Goal: Transaction & Acquisition: Subscribe to service/newsletter

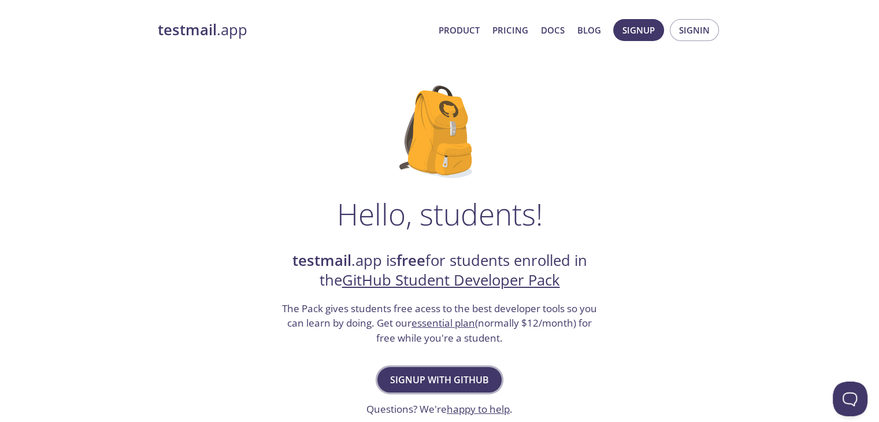
click at [430, 368] on button "Signup with GitHub" at bounding box center [439, 379] width 124 height 25
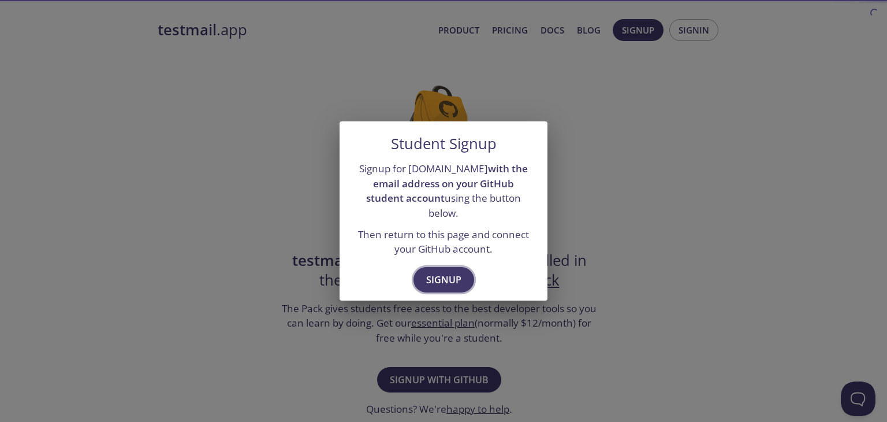
click at [444, 274] on span "Signup" at bounding box center [443, 280] width 35 height 16
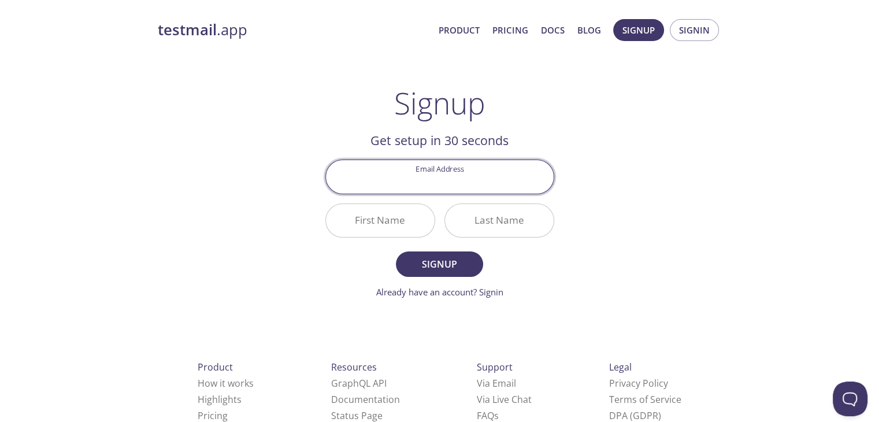
click at [444, 183] on input "Email Address" at bounding box center [440, 176] width 228 height 33
type input "at41rv@gmail.com"
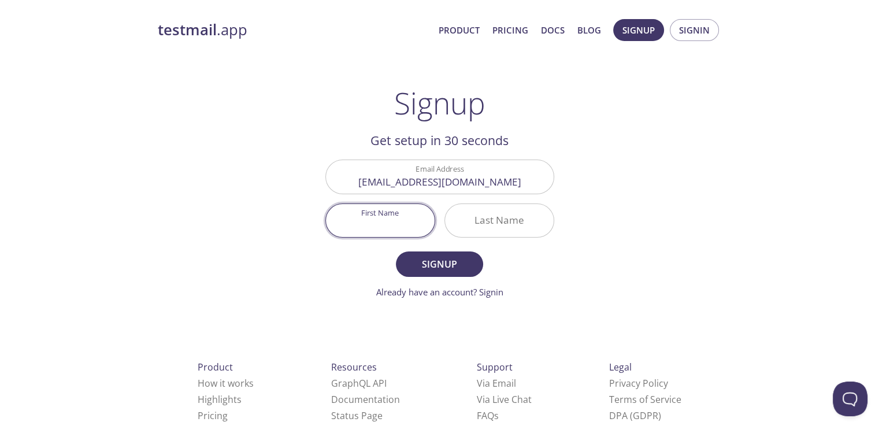
click at [384, 218] on input "First Name" at bounding box center [380, 220] width 109 height 33
type input "Atharvsinh"
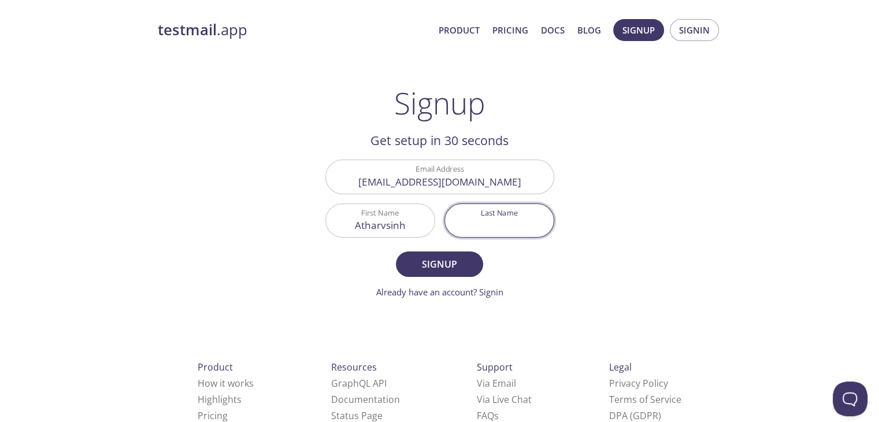
click at [508, 223] on input "Last Name" at bounding box center [499, 220] width 109 height 33
type input "Jadav"
click at [424, 264] on span "Signup" at bounding box center [438, 264] width 61 height 16
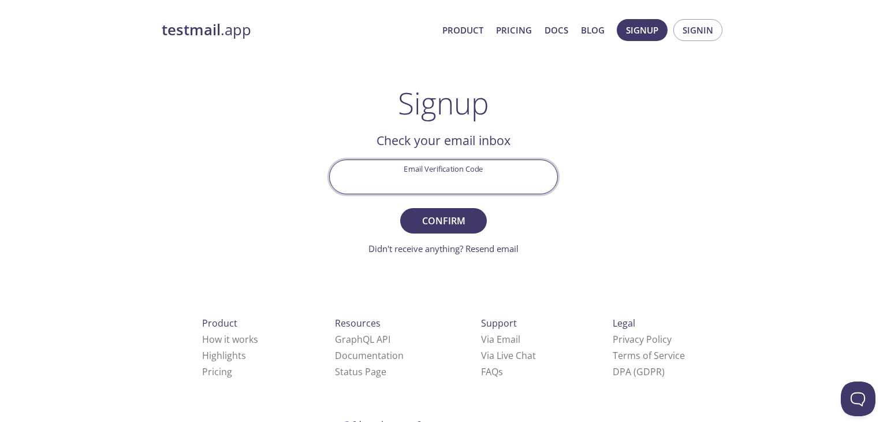
click at [433, 174] on input "Email Verification Code" at bounding box center [444, 176] width 228 height 33
paste input "Y75FRNP"
type input "Y75FRNP"
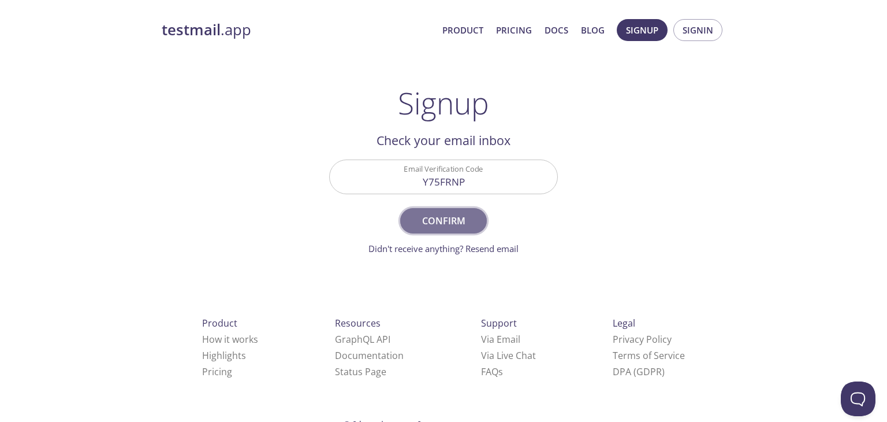
click at [455, 213] on span "Confirm" at bounding box center [443, 221] width 61 height 16
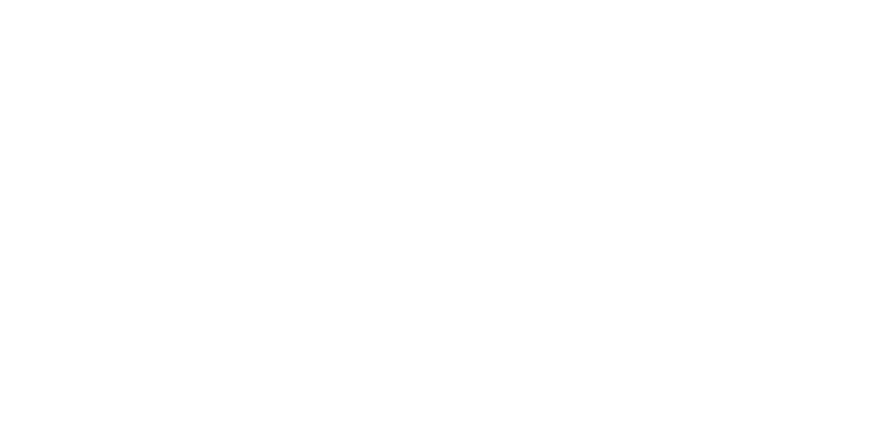
click at [477, 0] on html "Automate email tests | loved by developers & QA teams" at bounding box center [443, 0] width 887 height 0
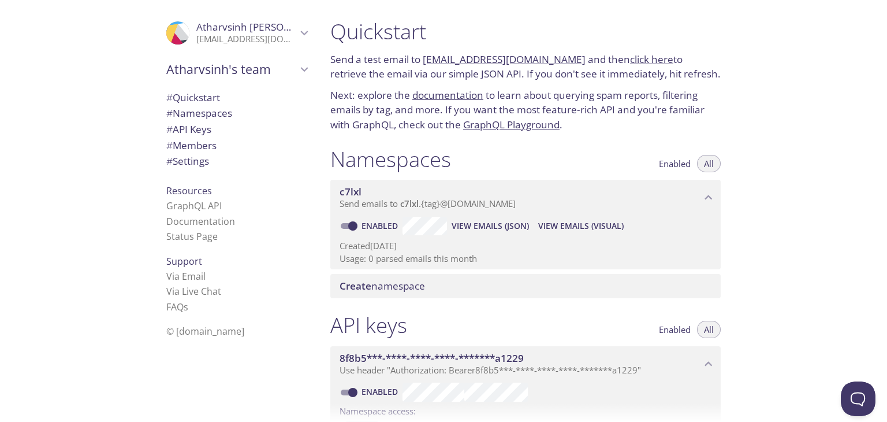
click at [246, 38] on p "at41rv@gmail.com" at bounding box center [246, 40] width 101 height 12
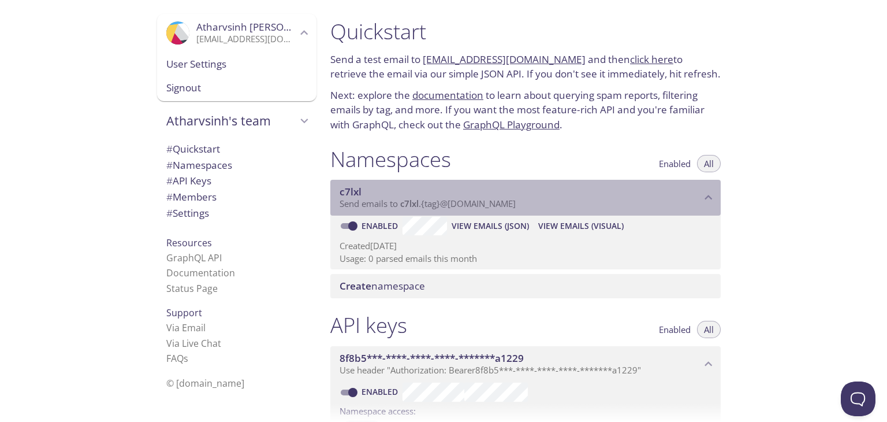
click at [416, 197] on span "c7lxl" at bounding box center [521, 191] width 362 height 13
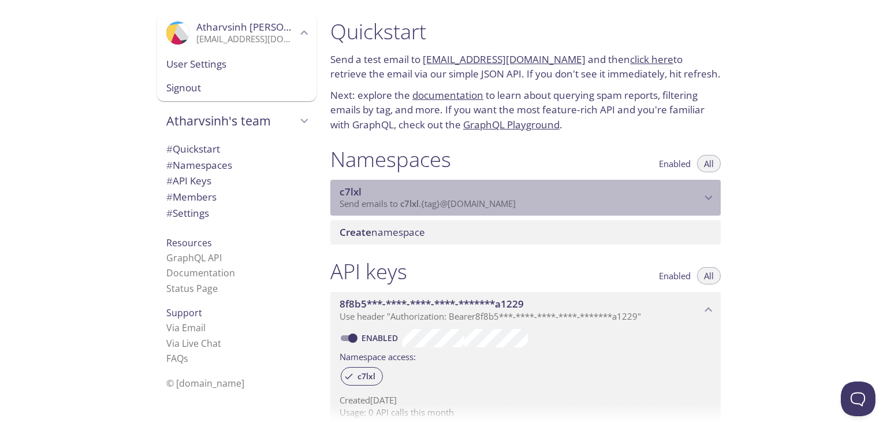
click at [416, 197] on span "c7lxl" at bounding box center [521, 191] width 362 height 13
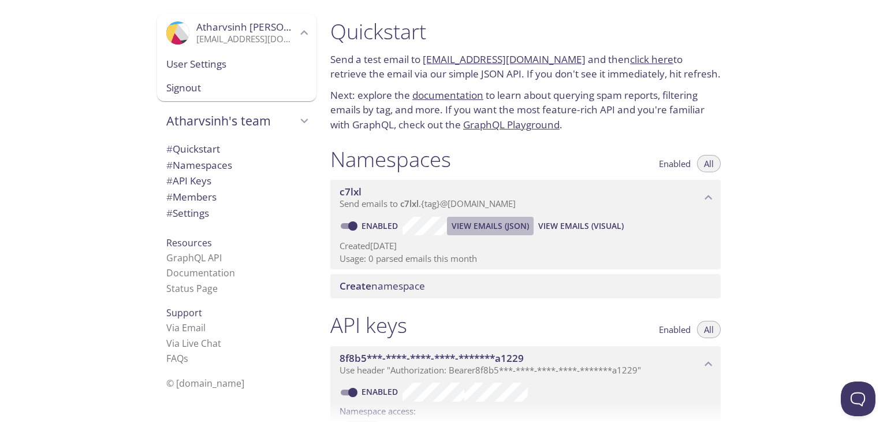
click at [481, 227] on span "View Emails (JSON)" at bounding box center [490, 226] width 77 height 14
click at [374, 60] on p "Send a test email to c7lxl.test@inbox.testmail.app and then click here to retri…" at bounding box center [525, 66] width 391 height 29
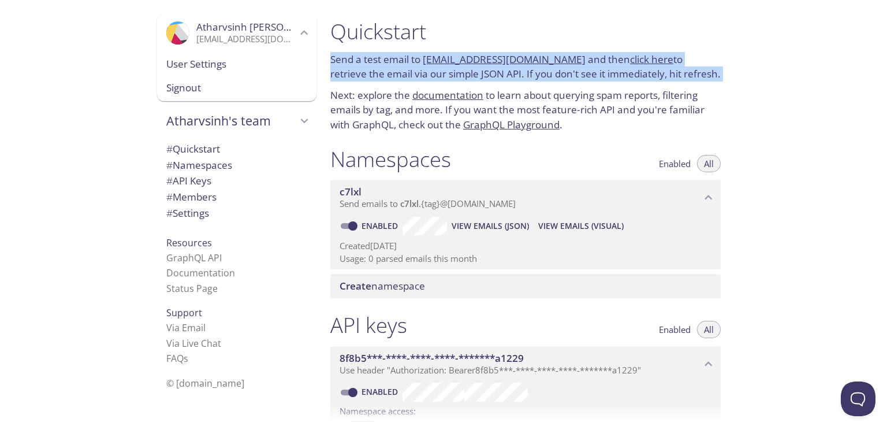
click at [374, 60] on p "Send a test email to c7lxl.test@inbox.testmail.app and then click here to retri…" at bounding box center [525, 66] width 391 height 29
click at [374, 66] on p "Send a test email to c7lxl.test@inbox.testmail.app and then click here to retri…" at bounding box center [525, 66] width 391 height 29
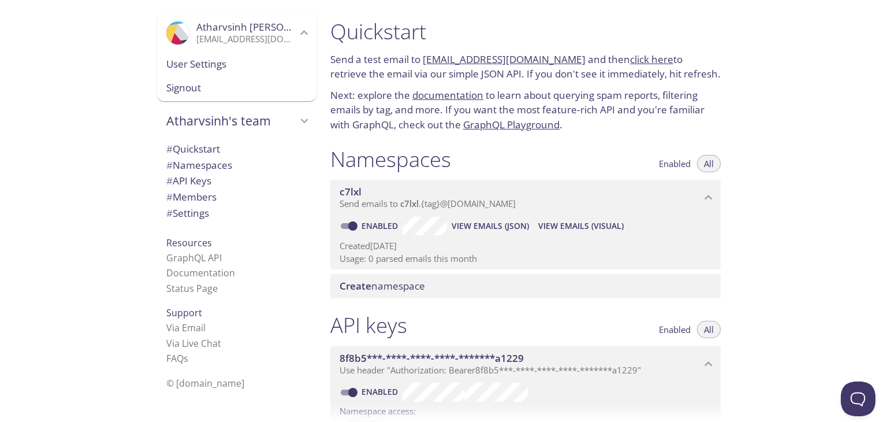
click at [630, 58] on link "click here" at bounding box center [651, 59] width 43 height 13
click at [188, 327] on link "Via Email" at bounding box center [185, 327] width 39 height 13
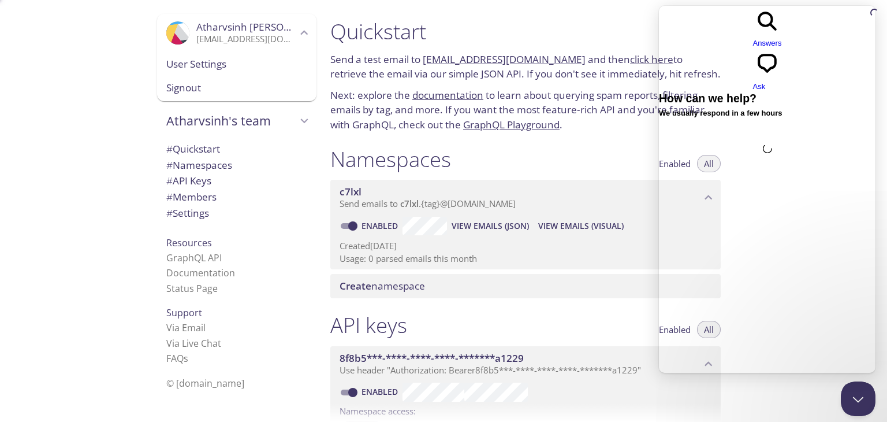
click at [191, 182] on span "# API Keys" at bounding box center [188, 180] width 45 height 13
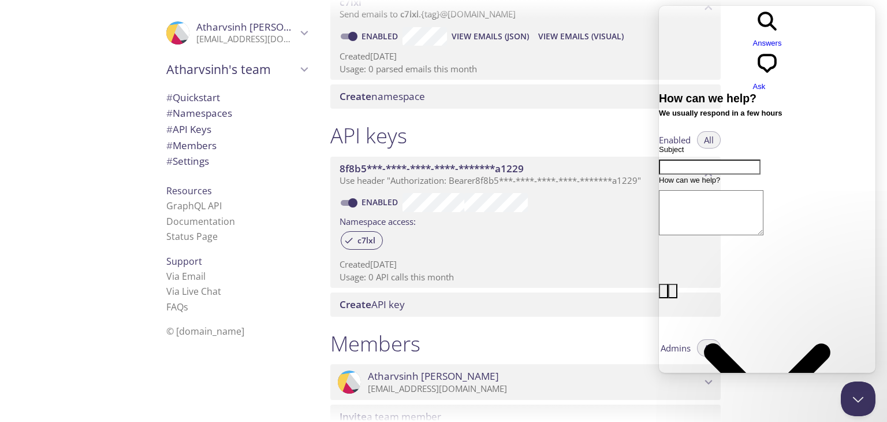
scroll to position [15, 0]
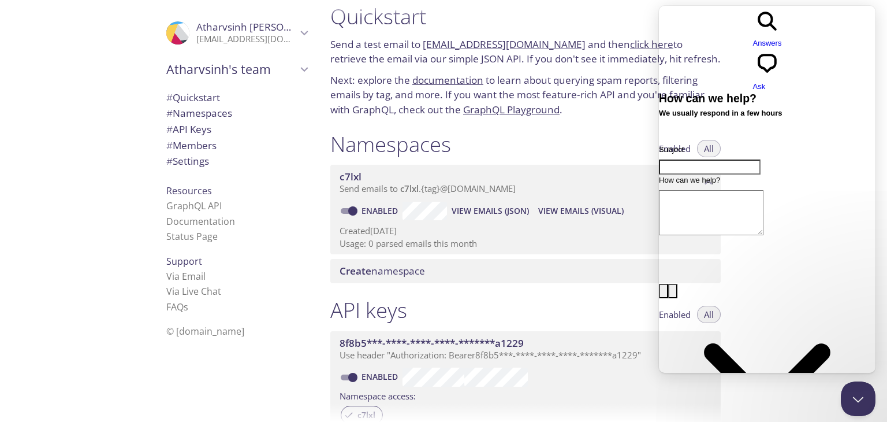
click at [374, 276] on span "Create namespace" at bounding box center [383, 270] width 86 height 13
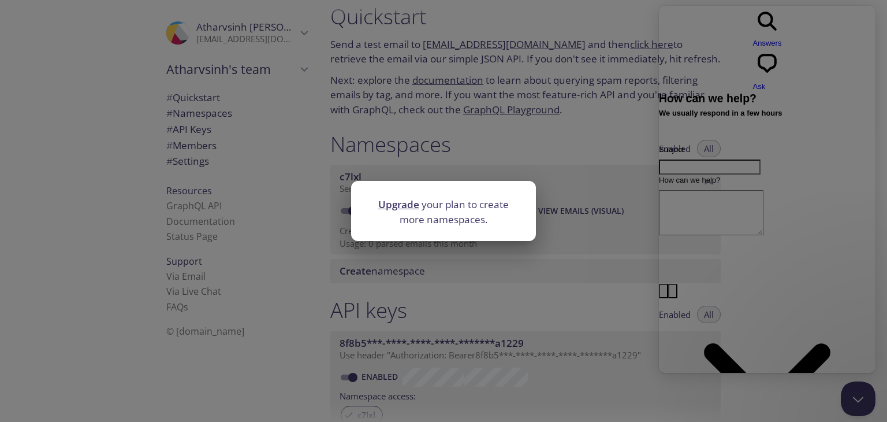
click at [441, 274] on div "Upgrade your plan to create more namespaces." at bounding box center [443, 211] width 887 height 422
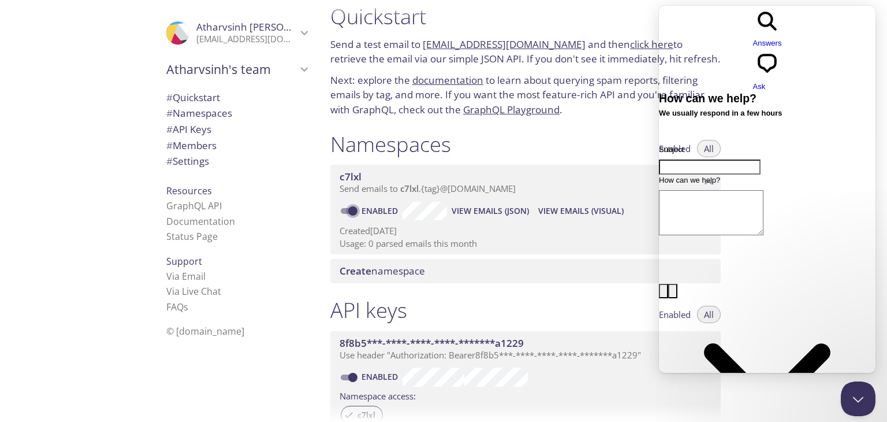
click at [351, 212] on input "Enabled" at bounding box center [353, 211] width 42 height 14
click at [351, 212] on span at bounding box center [348, 211] width 15 height 6
click at [349, 209] on input "Disabled" at bounding box center [344, 211] width 42 height 14
checkbox input "true"
click at [521, 207] on span "View Emails (JSON)" at bounding box center [490, 211] width 77 height 14
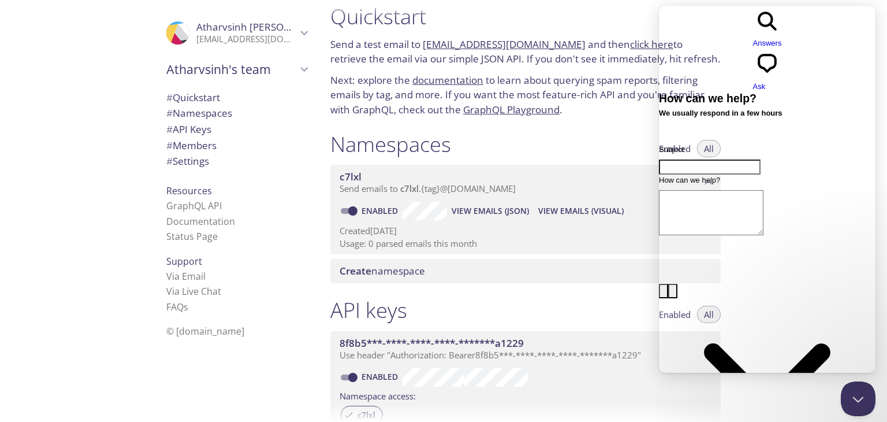
click at [579, 213] on span "View Emails (Visual)" at bounding box center [582, 211] width 86 height 14
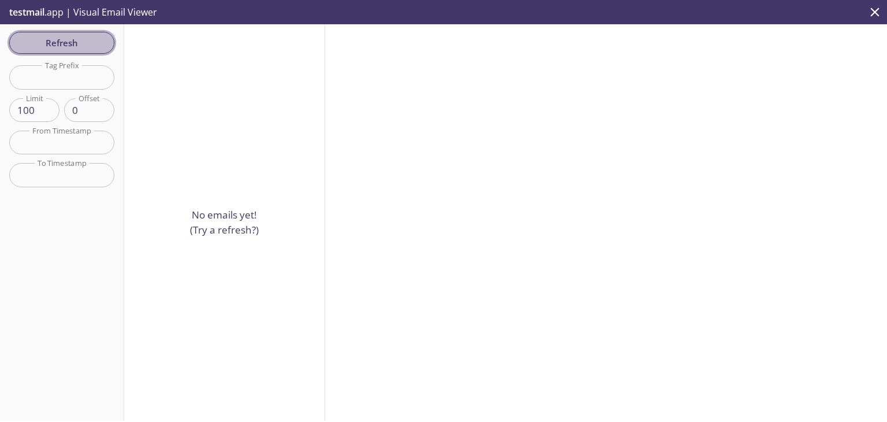
click at [94, 47] on span "Refresh" at bounding box center [61, 42] width 87 height 15
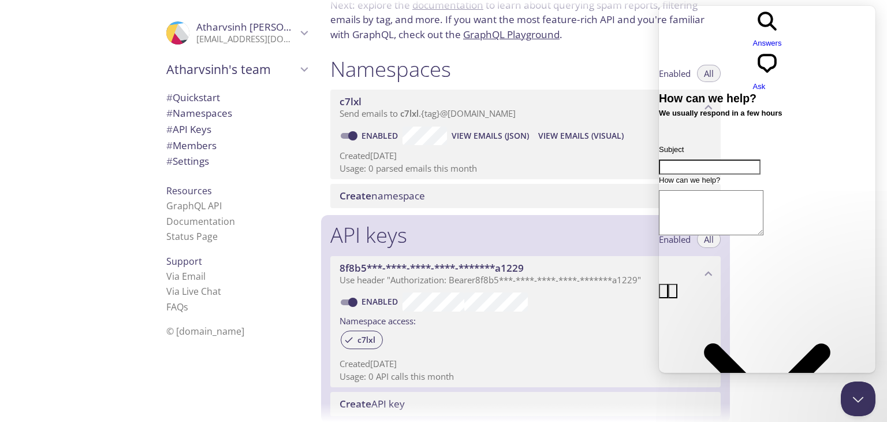
scroll to position [312, 0]
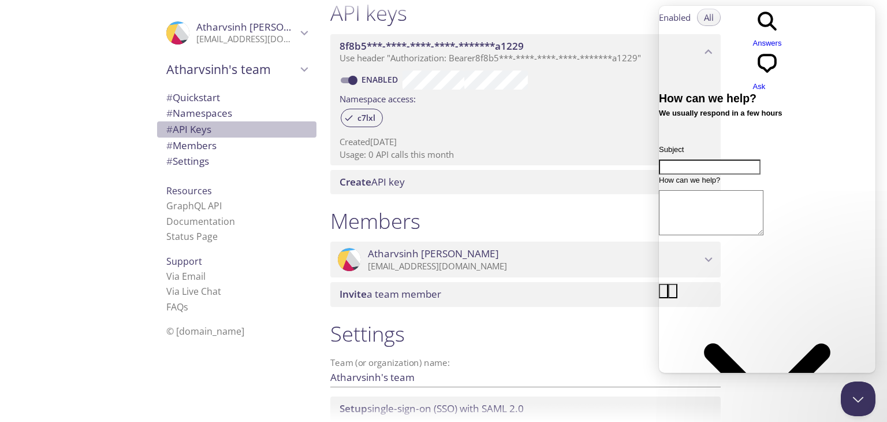
click at [186, 128] on span "# API Keys" at bounding box center [188, 128] width 45 height 13
click at [203, 113] on span "# Namespaces" at bounding box center [199, 112] width 66 height 13
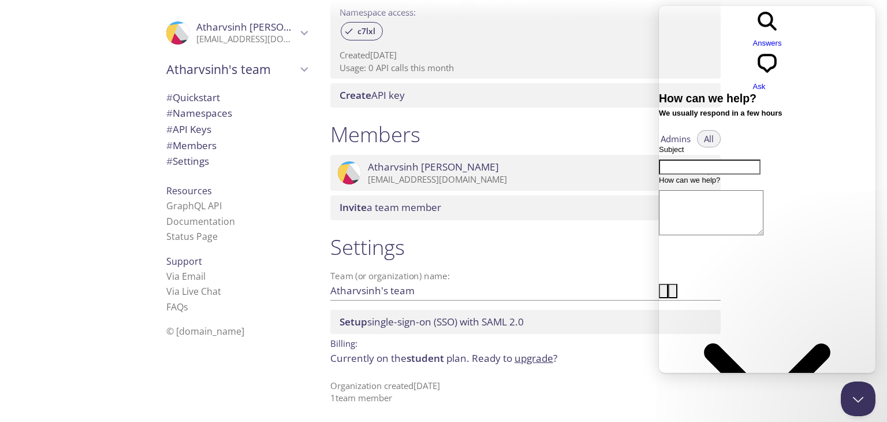
scroll to position [400, 0]
click at [421, 358] on span "student" at bounding box center [426, 356] width 38 height 13
click at [441, 357] on span "student" at bounding box center [426, 356] width 38 height 13
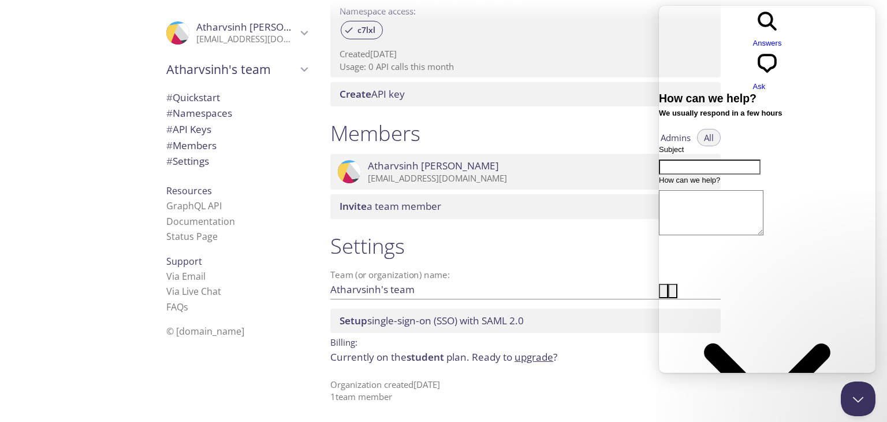
click at [541, 352] on link "upgrade" at bounding box center [534, 356] width 39 height 13
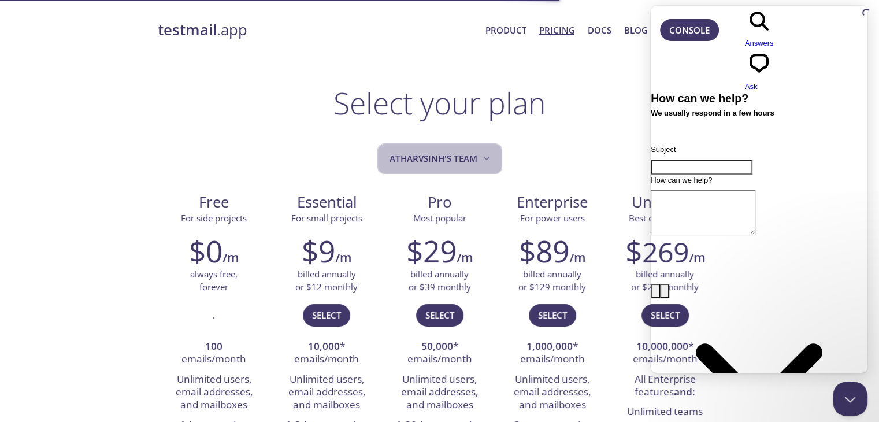
click at [452, 163] on span "Atharvsinh's team" at bounding box center [440, 159] width 103 height 16
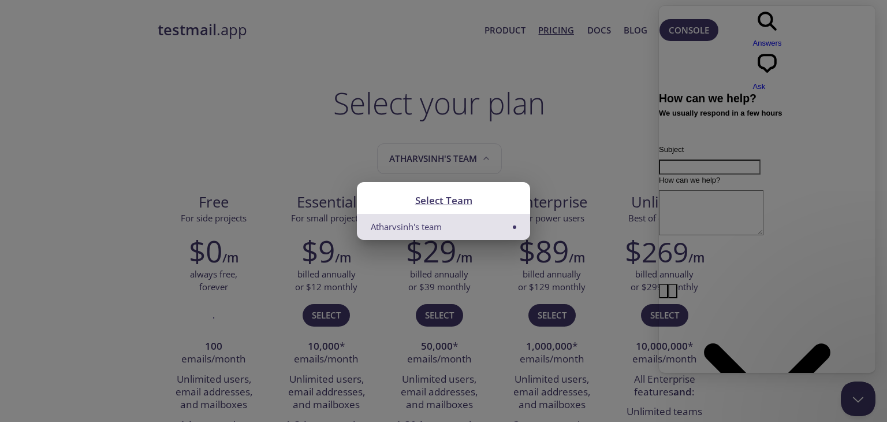
click at [454, 262] on div "Select Team Atharvsinh's team" at bounding box center [443, 211] width 887 height 422
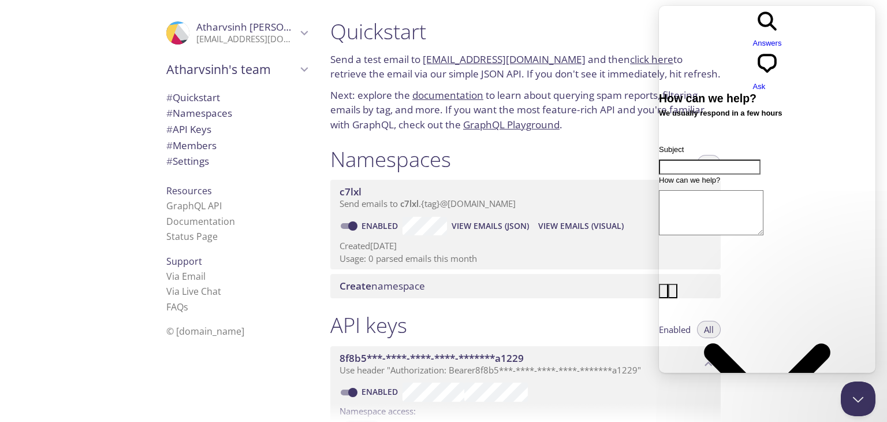
click at [516, 128] on link "GraphQL Playground" at bounding box center [511, 124] width 96 height 13
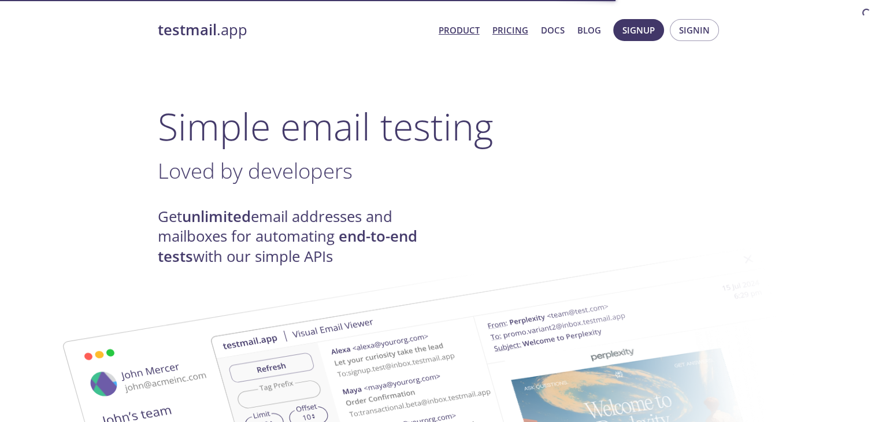
drag, startPoint x: 530, startPoint y: 26, endPoint x: 521, endPoint y: 31, distance: 10.6
click at [526, 29] on span "Product Pricing Docs Blog" at bounding box center [519, 30] width 175 height 28
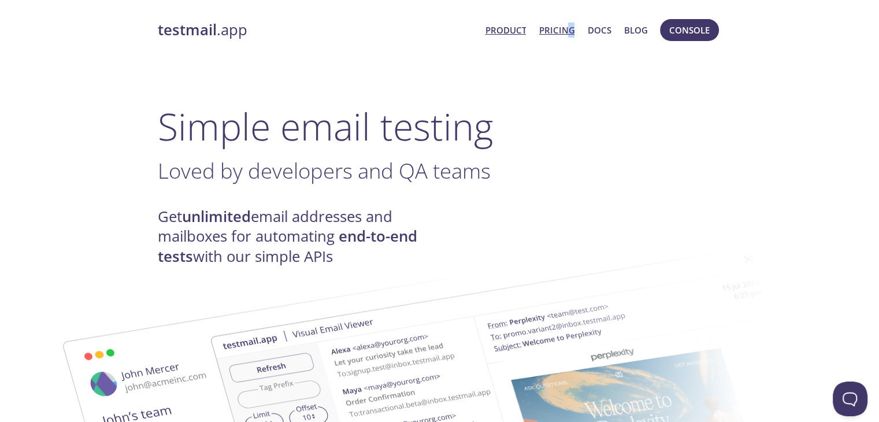
click at [559, 24] on link "Pricing" at bounding box center [557, 30] width 36 height 15
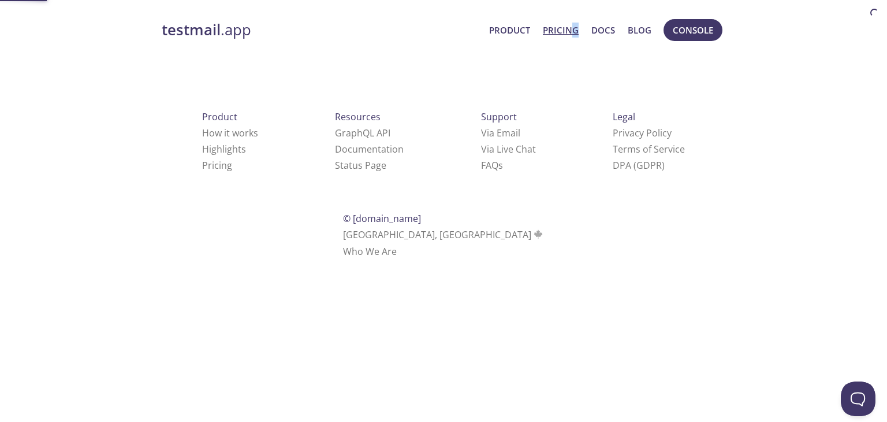
click at [559, 24] on link "Pricing" at bounding box center [561, 30] width 36 height 15
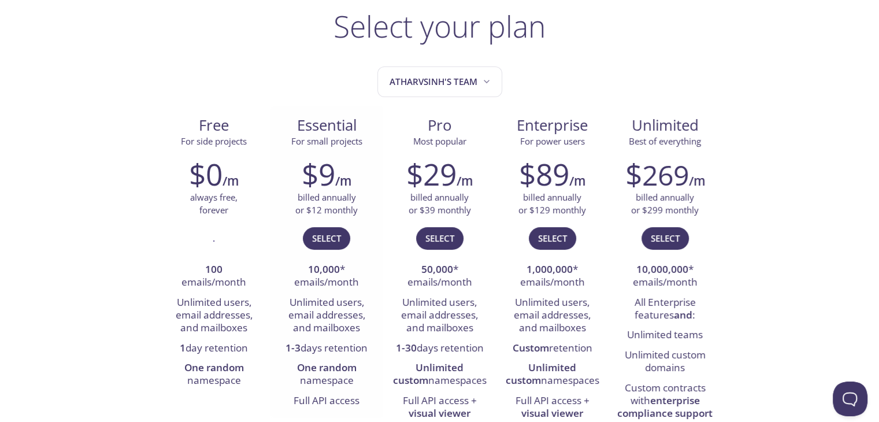
scroll to position [308, 0]
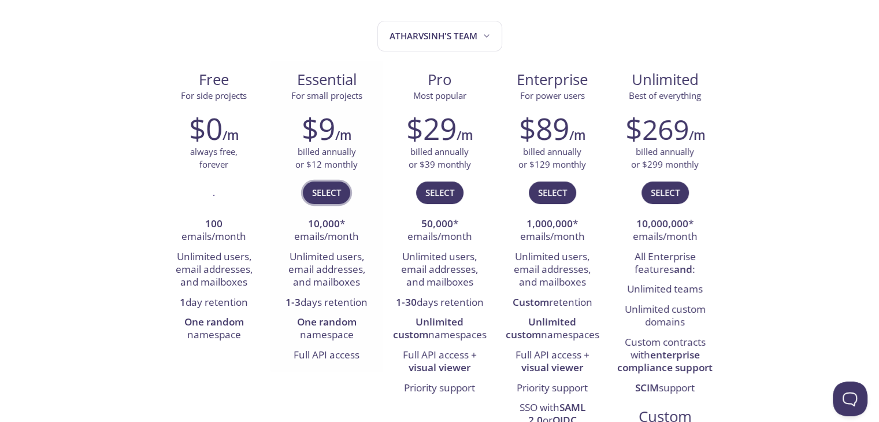
scroll to position [121, 0]
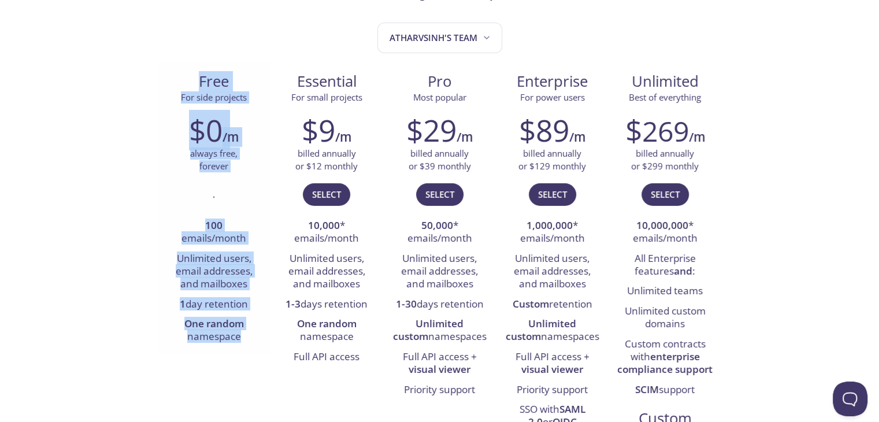
drag, startPoint x: 178, startPoint y: 77, endPoint x: 233, endPoint y: 322, distance: 251.7
click at [246, 350] on div "Free For side projects $0 /m always free, forever . 100 emails/month Unlimited …" at bounding box center [214, 208] width 113 height 292
click at [224, 262] on li "Unlimited users, email addresses, and mailboxes" at bounding box center [213, 272] width 95 height 46
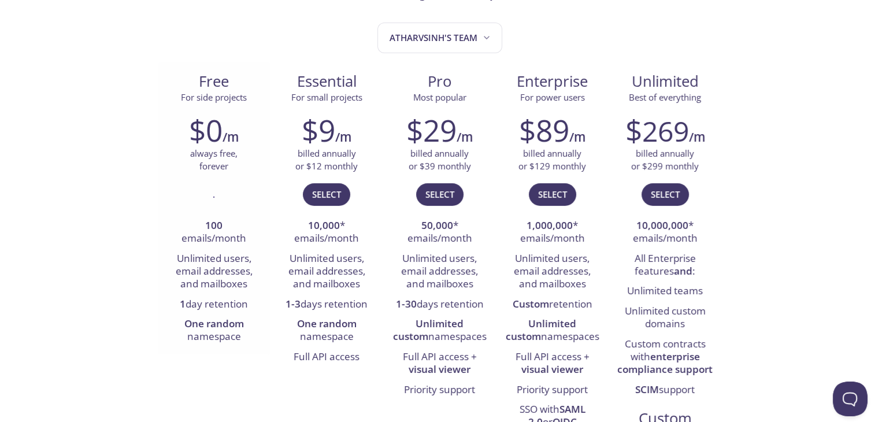
click at [224, 259] on li "Unlimited users, email addresses, and mailboxes" at bounding box center [213, 272] width 95 height 46
